Goal: Information Seeking & Learning: Learn about a topic

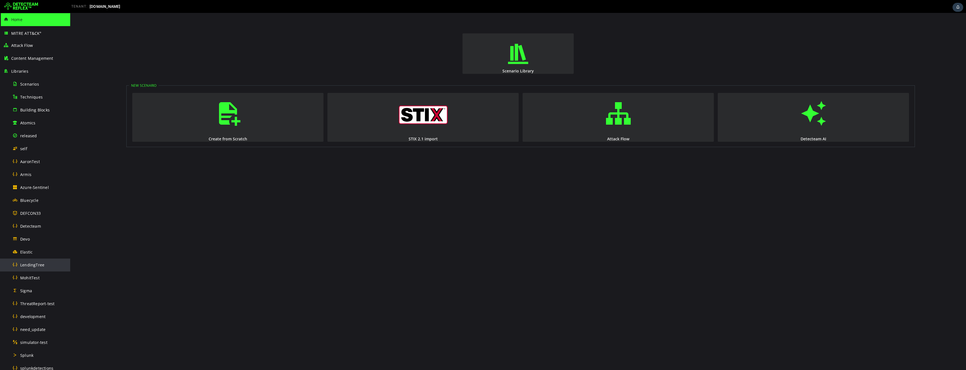
click at [34, 266] on span "LendingTree" at bounding box center [32, 264] width 24 height 5
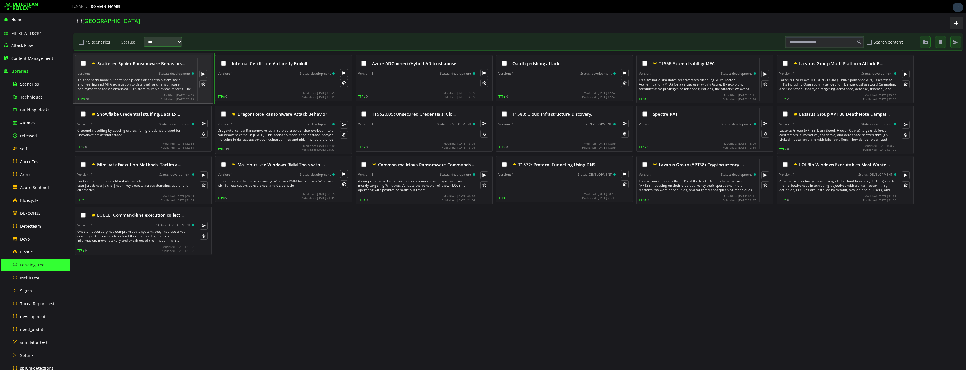
click at [131, 85] on div "This scenario models Scattered Spider's attack chain from social engineering an…" at bounding box center [137, 84] width 118 height 13
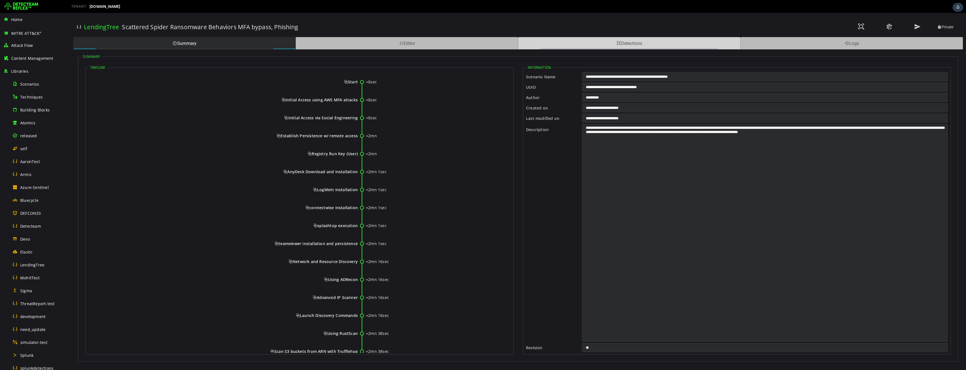
click at [626, 45] on div "Detections" at bounding box center [629, 43] width 222 height 12
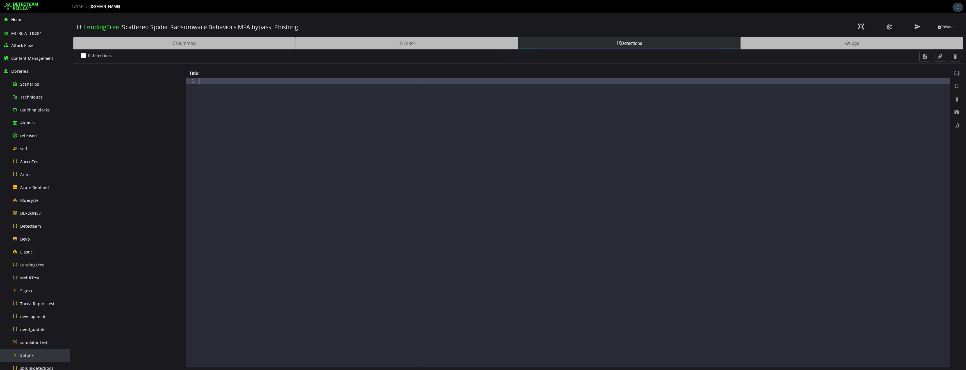
scroll to position [173, 0]
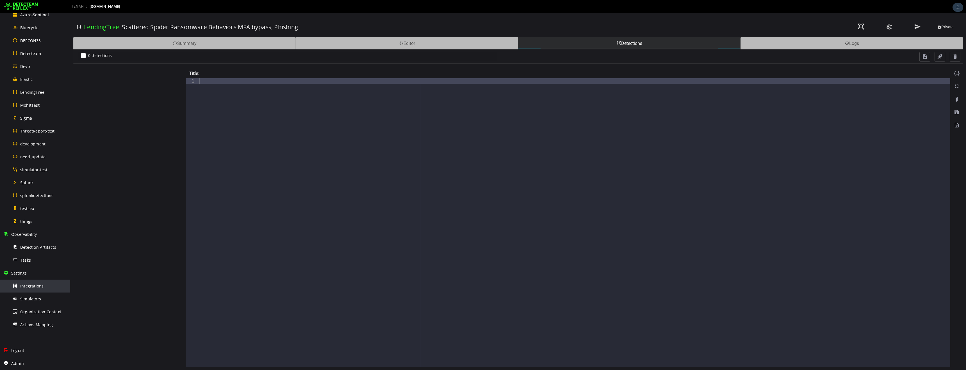
click at [33, 289] on div "Integrations" at bounding box center [39, 286] width 54 height 13
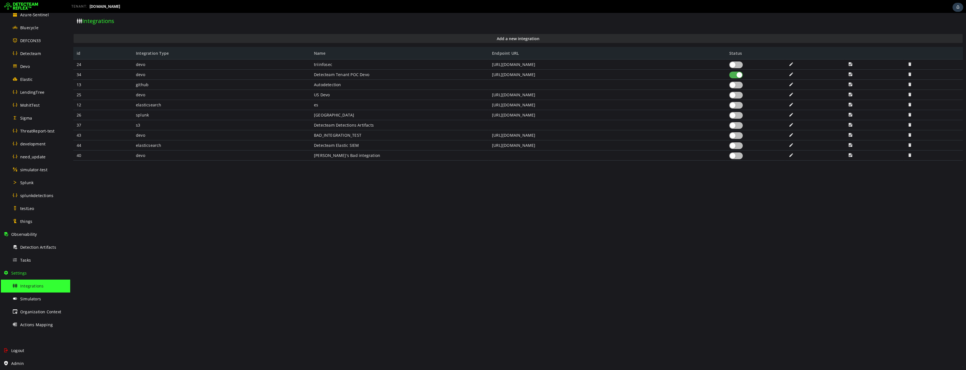
click at [739, 117] on div at bounding box center [735, 115] width 13 height 7
click at [37, 95] on span "LendingTree" at bounding box center [32, 92] width 24 height 5
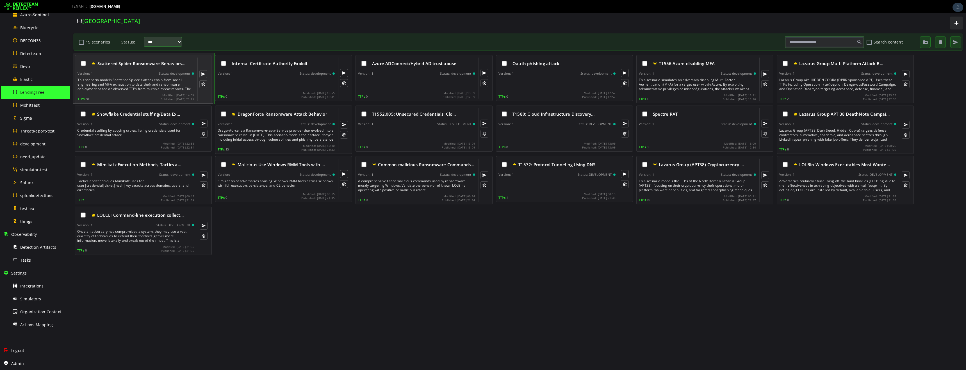
click at [148, 83] on div "This scenario models Scattered Spider's attack chain from social engineering an…" at bounding box center [137, 84] width 118 height 13
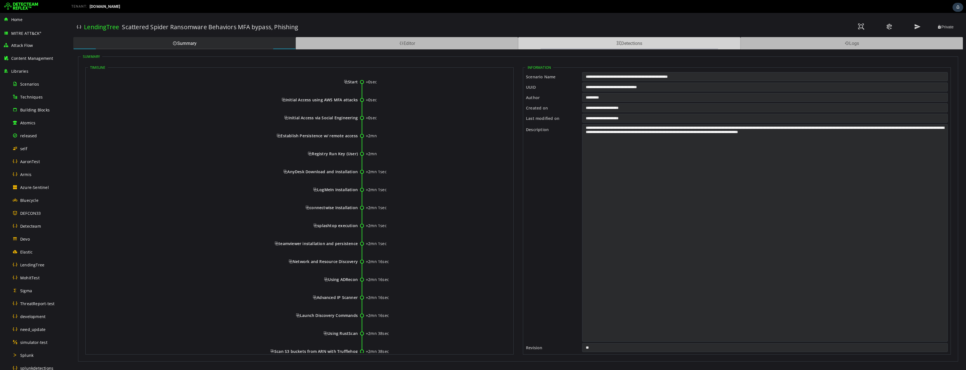
click at [629, 41] on div "Detections" at bounding box center [629, 43] width 222 height 12
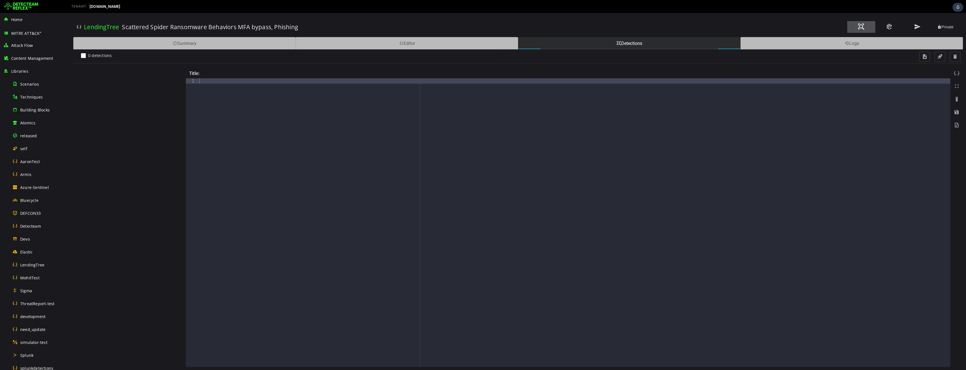
click at [861, 27] on span at bounding box center [861, 27] width 7 height 8
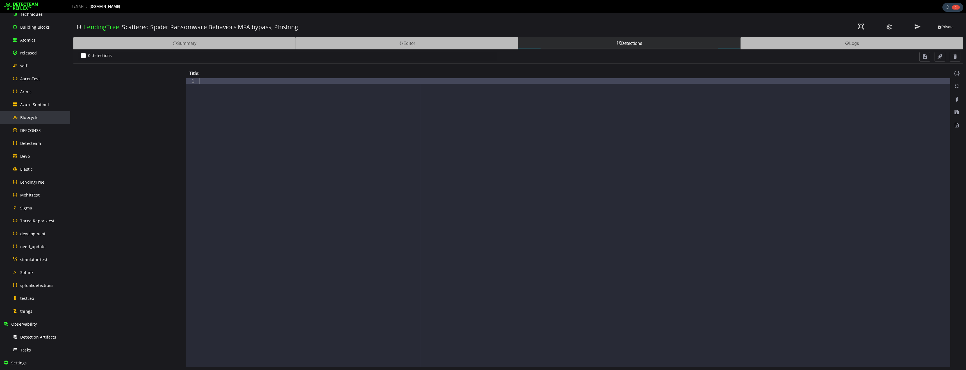
scroll to position [173, 0]
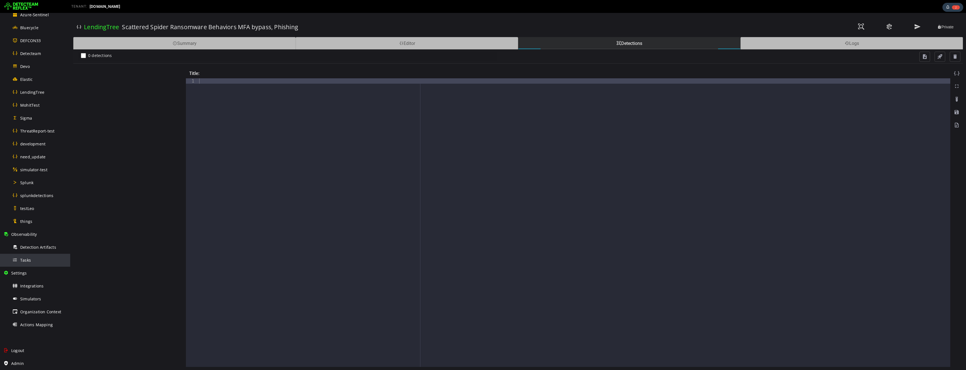
click at [35, 261] on div "Tasks" at bounding box center [39, 260] width 54 height 13
